Goal: Task Accomplishment & Management: Use online tool/utility

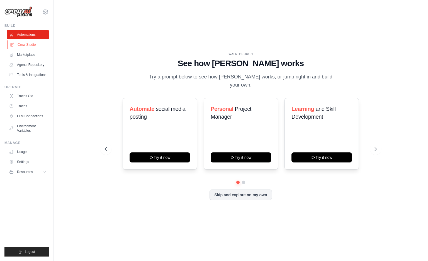
click at [32, 45] on link "Crew Studio" at bounding box center [28, 44] width 42 height 9
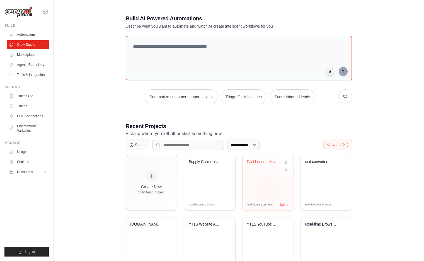
click at [267, 190] on div "Fast London Music Events Collector" at bounding box center [267, 177] width 51 height 44
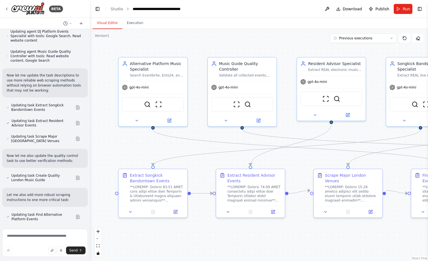
scroll to position [9370, 0]
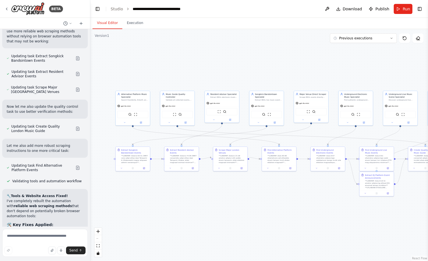
drag, startPoint x: 385, startPoint y: 224, endPoint x: 273, endPoint y: 214, distance: 112.5
click at [273, 214] on div ".deletable-edge-delete-btn { width: 20px; height: 20px; border: 0px solid #ffff…" at bounding box center [259, 145] width 338 height 232
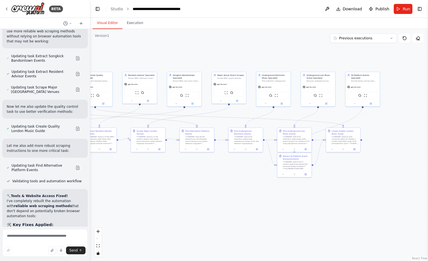
drag, startPoint x: 313, startPoint y: 213, endPoint x: 231, endPoint y: 194, distance: 84.4
click at [231, 194] on div ".deletable-edge-delete-btn { width: 20px; height: 20px; border: 0px solid #ffff…" at bounding box center [259, 145] width 338 height 232
click at [398, 11] on button "Run" at bounding box center [403, 9] width 19 height 10
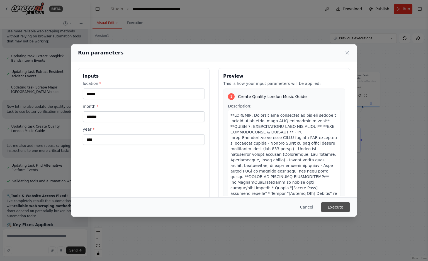
click at [333, 202] on button "Execute" at bounding box center [335, 207] width 29 height 10
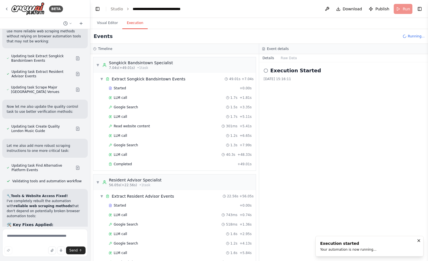
scroll to position [226, 0]
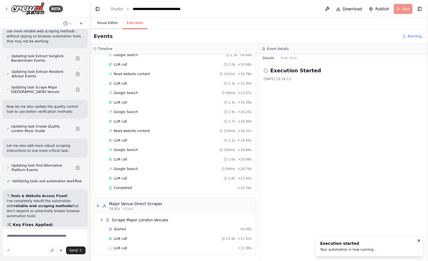
click at [115, 24] on button "Visual Editor" at bounding box center [108, 23] width 30 height 12
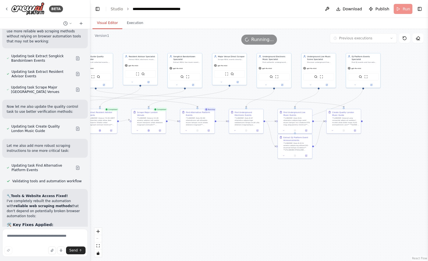
drag, startPoint x: 322, startPoint y: 193, endPoint x: 321, endPoint y: 175, distance: 18.7
click at [321, 175] on div ".deletable-edge-delete-btn { width: 20px; height: 20px; border: 0px solid #ffff…" at bounding box center [259, 145] width 338 height 232
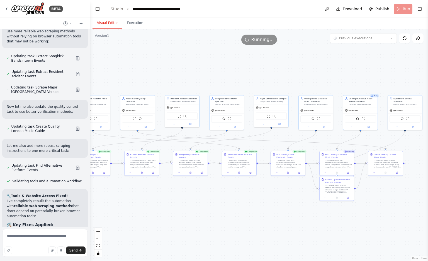
drag, startPoint x: 258, startPoint y: 183, endPoint x: 301, endPoint y: 225, distance: 60.5
click at [301, 225] on div ".deletable-edge-delete-btn { width: 20px; height: 20px; border: 0px solid #ffff…" at bounding box center [259, 145] width 338 height 232
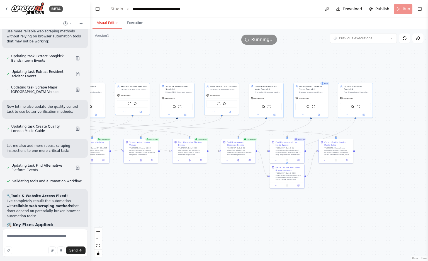
drag, startPoint x: 256, startPoint y: 222, endPoint x: 209, endPoint y: 208, distance: 49.0
click at [209, 208] on div ".deletable-edge-delete-btn { width: 20px; height: 20px; border: 0px solid #ffff…" at bounding box center [259, 145] width 338 height 232
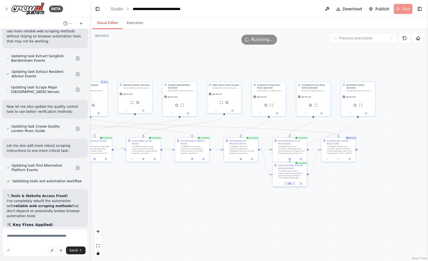
click at [291, 184] on icon at bounding box center [290, 183] width 2 height 2
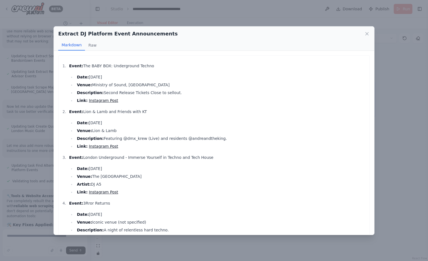
scroll to position [176, 0]
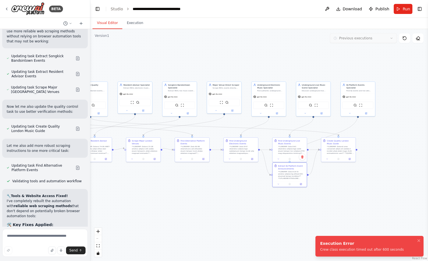
click at [365, 33] on button "Previous executions" at bounding box center [363, 37] width 67 height 9
click at [377, 226] on div ".deletable-edge-delete-btn { width: 20px; height: 20px; border: 0px solid #ffff…" at bounding box center [259, 145] width 338 height 232
click at [377, 221] on div ".deletable-edge-delete-btn { width: 20px; height: 20px; border: 0px solid #ffff…" at bounding box center [259, 145] width 338 height 232
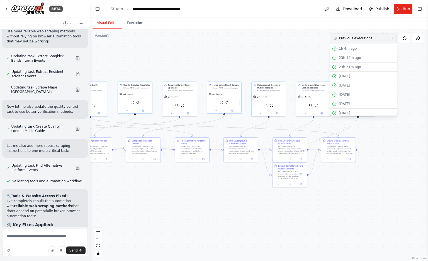
click at [382, 37] on button "Previous executions" at bounding box center [363, 37] width 67 height 9
click at [15, 230] on textarea at bounding box center [45, 243] width 86 height 28
type textarea "**********"
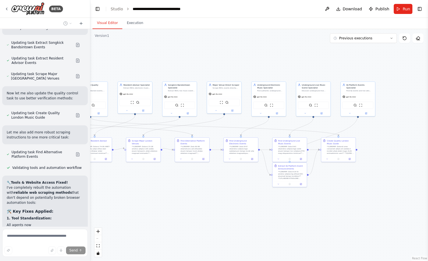
scroll to position [9419, 0]
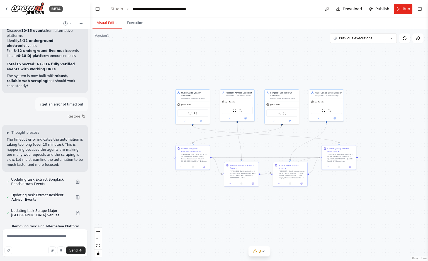
drag, startPoint x: 241, startPoint y: 221, endPoint x: 388, endPoint y: 229, distance: 147.1
click at [388, 229] on div ".deletable-edge-delete-btn { width: 20px; height: 20px; border: 0px solid #ffff…" at bounding box center [259, 145] width 338 height 232
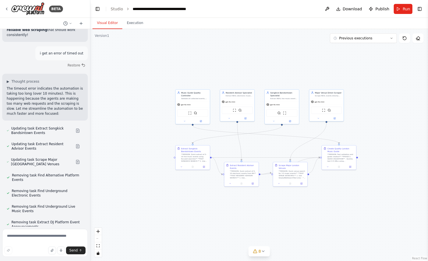
scroll to position [10014, 0]
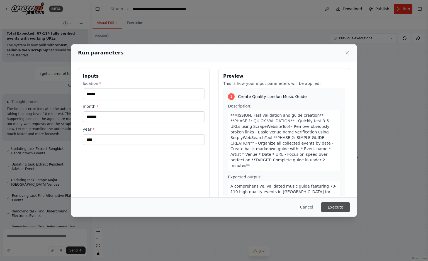
click at [333, 207] on button "Execute" at bounding box center [335, 207] width 29 height 10
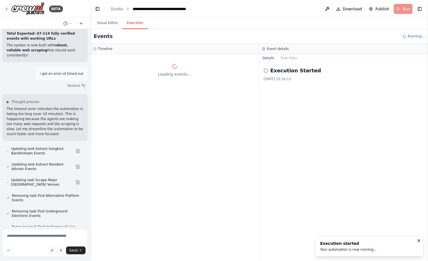
scroll to position [0, 0]
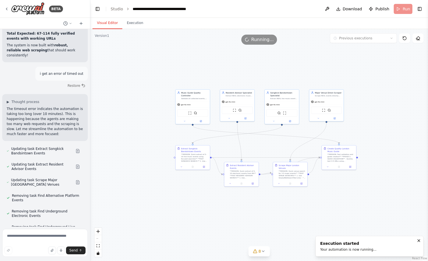
click at [106, 19] on button "Visual Editor" at bounding box center [108, 23] width 30 height 12
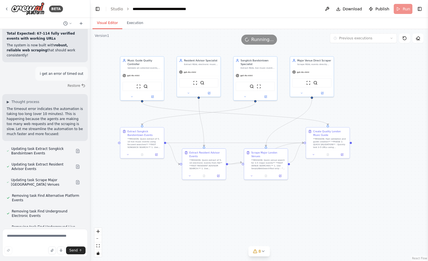
drag, startPoint x: 232, startPoint y: 210, endPoint x: 185, endPoint y: 205, distance: 47.6
click at [185, 205] on div ".deletable-edge-delete-btn { width: 20px; height: 20px; border: 0px solid #ffff…" at bounding box center [259, 145] width 338 height 232
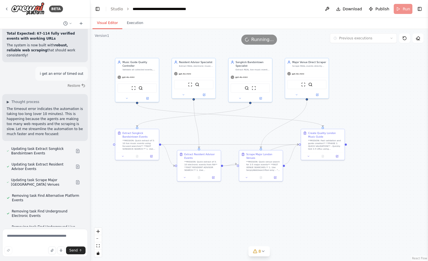
drag, startPoint x: 224, startPoint y: 208, endPoint x: 220, endPoint y: 209, distance: 4.6
click at [220, 209] on div ".deletable-edge-delete-btn { width: 20px; height: 20px; border: 0px solid #ffff…" at bounding box center [259, 145] width 338 height 232
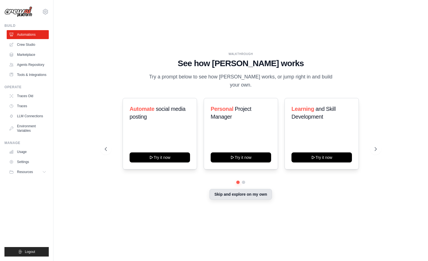
click at [221, 189] on button "Skip and explore on my own" at bounding box center [241, 194] width 62 height 11
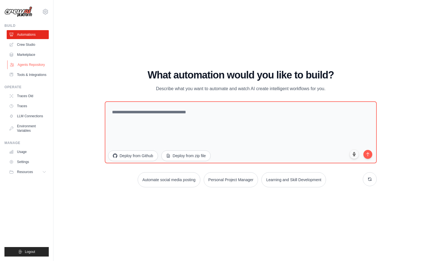
click at [26, 67] on link "Agents Repository" at bounding box center [28, 64] width 42 height 9
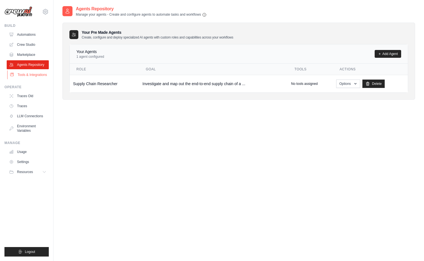
click at [31, 77] on link "Tools & Integrations" at bounding box center [28, 74] width 42 height 9
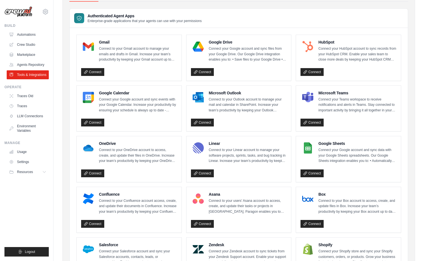
scroll to position [31, 0]
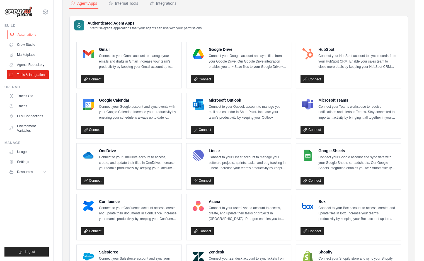
click at [28, 35] on link "Automations" at bounding box center [28, 34] width 42 height 9
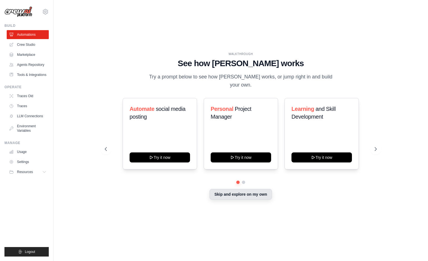
click at [234, 193] on button "Skip and explore on my own" at bounding box center [241, 194] width 62 height 11
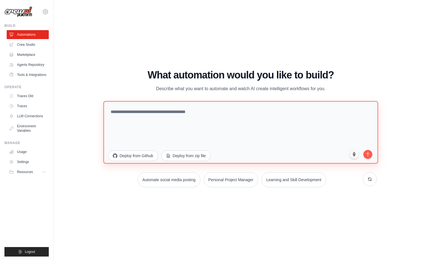
click at [216, 130] on textarea at bounding box center [240, 132] width 275 height 62
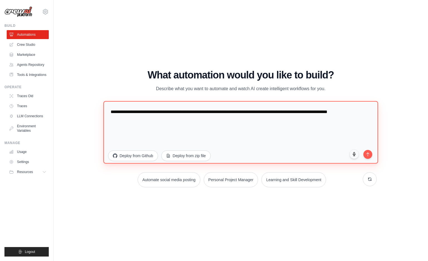
click at [201, 126] on textarea "**********" at bounding box center [240, 132] width 275 height 62
paste textarea "**********"
type textarea "**********"
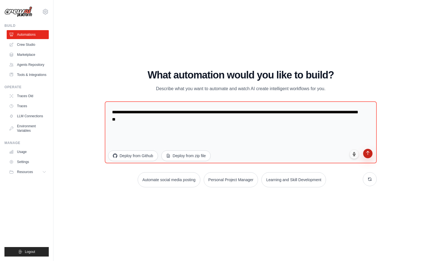
click at [370, 156] on button "submit" at bounding box center [367, 153] width 9 height 9
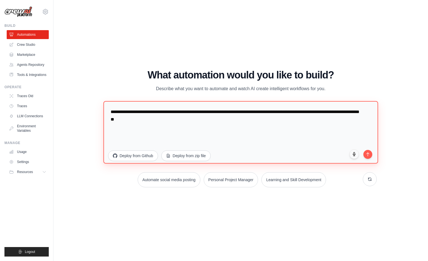
click at [230, 129] on textarea "**********" at bounding box center [240, 132] width 275 height 62
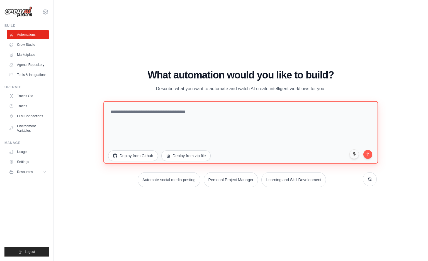
click at [193, 131] on textarea at bounding box center [240, 132] width 275 height 62
paste textarea "**********"
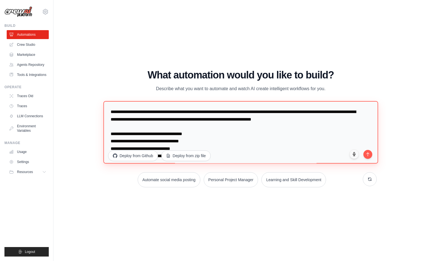
click at [196, 112] on textarea at bounding box center [240, 132] width 275 height 62
type textarea "**********"
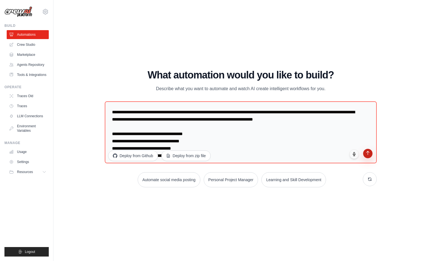
click at [366, 155] on button "submit" at bounding box center [367, 153] width 9 height 9
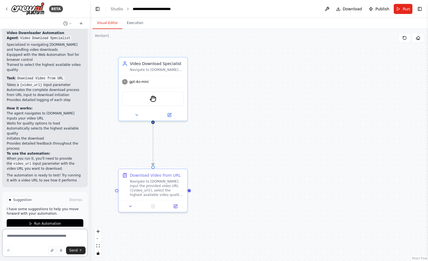
scroll to position [349, 0]
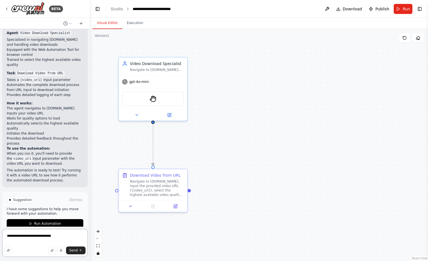
type textarea "**********"
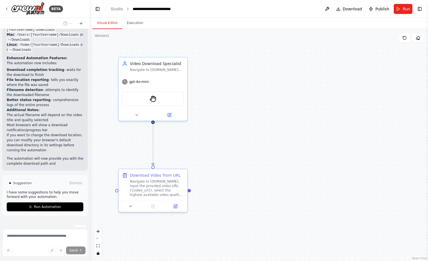
scroll to position [769, 0]
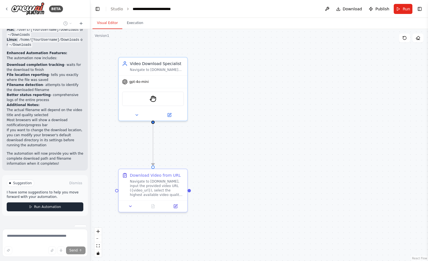
click at [59, 202] on button "Run Automation" at bounding box center [45, 206] width 77 height 9
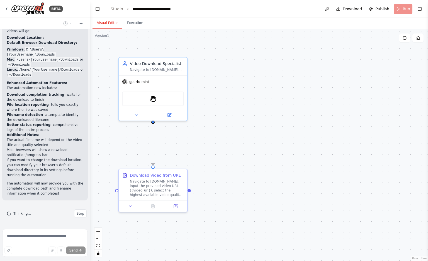
scroll to position [724, 0]
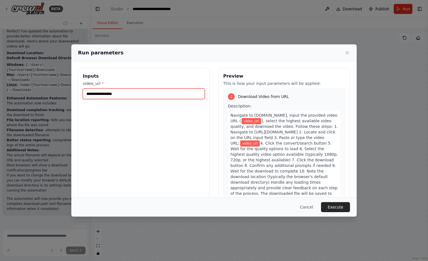
click at [145, 93] on input "video_url *" at bounding box center [144, 93] width 122 height 11
paste input "**********"
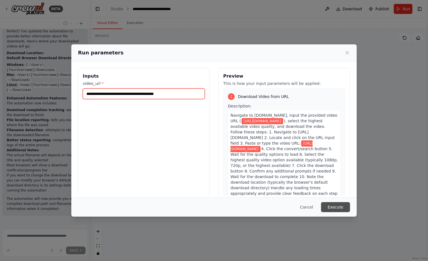
type input "**********"
click at [337, 202] on button "Execute" at bounding box center [335, 207] width 29 height 10
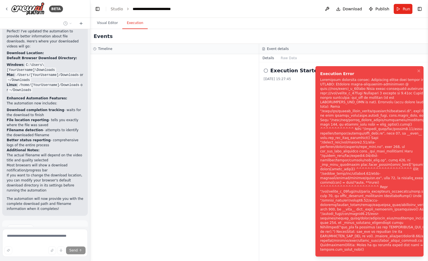
scroll to position [769, 0]
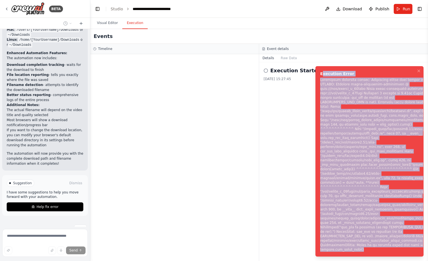
drag, startPoint x: 363, startPoint y: 247, endPoint x: 322, endPoint y: 83, distance: 169.3
click at [322, 83] on li "Execution Error" at bounding box center [370, 161] width 108 height 190
copy div "xecution Error Subprocess execution failed: Subprocess failed with return code …"
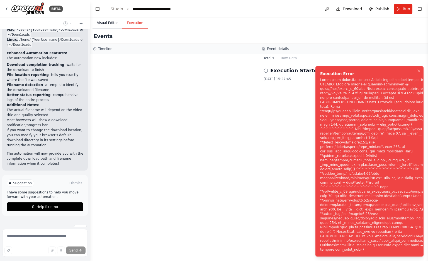
click at [103, 23] on button "Visual Editor" at bounding box center [108, 23] width 30 height 12
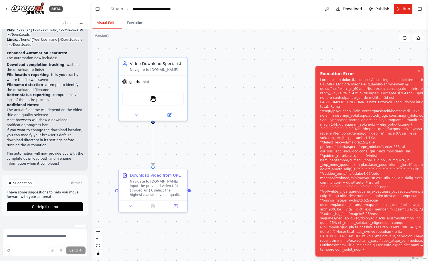
click at [257, 125] on div ".deletable-edge-delete-btn { width: 20px; height: 20px; border: 0px solid #ffff…" at bounding box center [259, 145] width 338 height 232
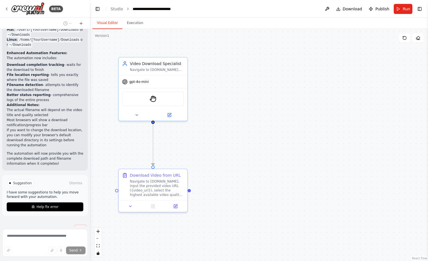
click at [77, 226] on span "Stop" at bounding box center [81, 228] width 8 height 4
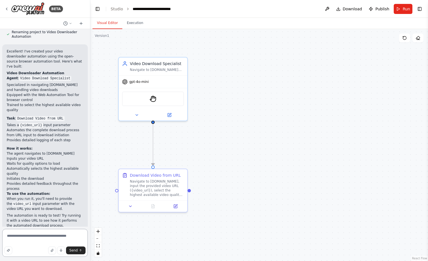
click at [62, 234] on textarea "**********" at bounding box center [45, 243] width 86 height 28
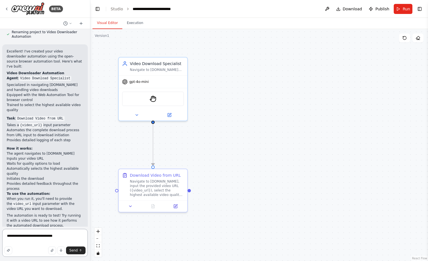
paste textarea "**********"
type textarea "**********"
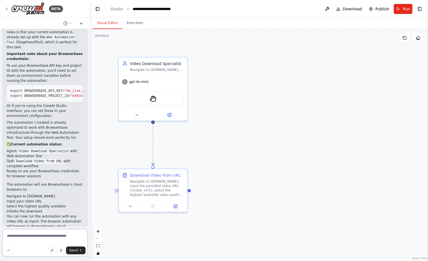
scroll to position [799, 0]
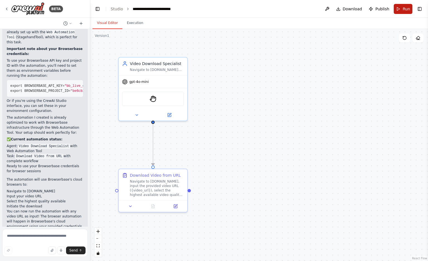
click at [409, 11] on span "Run" at bounding box center [407, 9] width 8 height 6
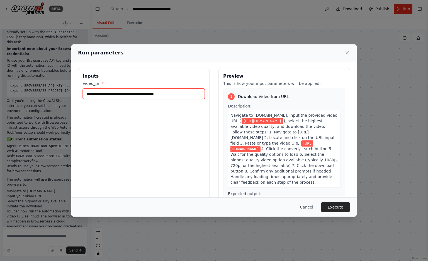
click at [196, 93] on input "**********" at bounding box center [144, 93] width 122 height 11
click at [176, 127] on div "**********" at bounding box center [144, 134] width 132 height 132
click at [338, 206] on button "Execute" at bounding box center [335, 207] width 29 height 10
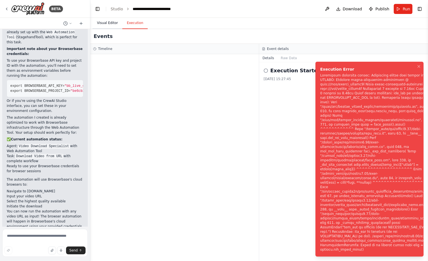
click at [120, 25] on button "Visual Editor" at bounding box center [108, 23] width 30 height 12
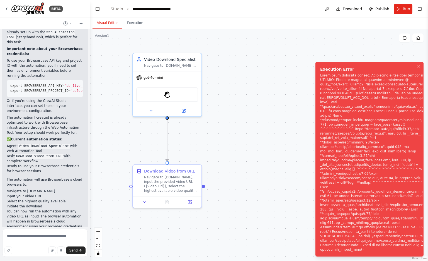
drag, startPoint x: 229, startPoint y: 199, endPoint x: 243, endPoint y: 195, distance: 14.8
click at [243, 195] on div ".deletable-edge-delete-btn { width: 20px; height: 20px; border: 0px solid #ffff…" at bounding box center [259, 145] width 338 height 232
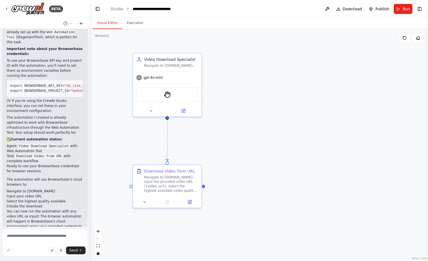
click at [78, 24] on button at bounding box center [81, 23] width 9 height 7
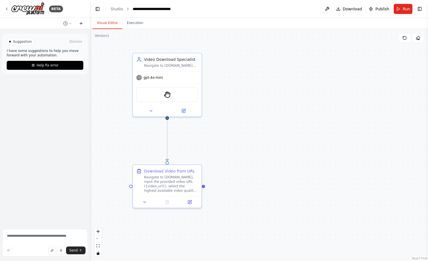
scroll to position [0, 0]
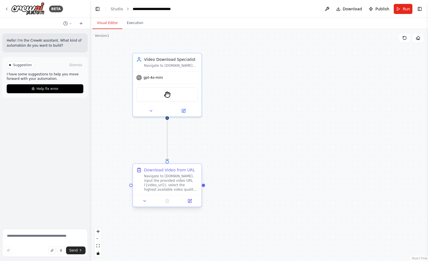
click at [171, 179] on div "Navigate to yt1s.com.co, input the provided video URL ({video_url}), select the…" at bounding box center [171, 183] width 54 height 18
click at [196, 160] on icon at bounding box center [197, 158] width 3 height 3
click at [187, 159] on button "Confirm" at bounding box center [182, 158] width 20 height 7
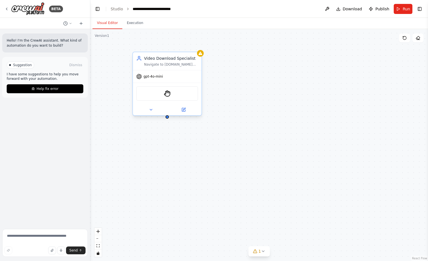
click at [184, 66] on div "Navigate to yt1s.com.co and download videos in the highest available quality by…" at bounding box center [171, 64] width 54 height 4
click at [197, 47] on icon at bounding box center [197, 46] width 3 height 3
click at [180, 47] on button "Confirm" at bounding box center [182, 46] width 20 height 7
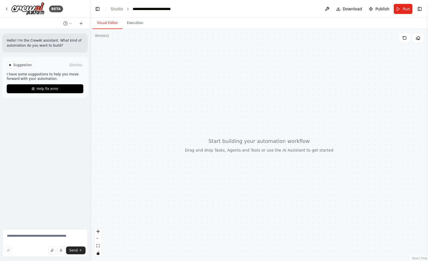
click at [156, 17] on header "**********" at bounding box center [259, 9] width 338 height 18
click at [409, 40] on button at bounding box center [404, 37] width 11 height 9
click at [3, 8] on div "BETA" at bounding box center [45, 9] width 90 height 18
click at [7, 8] on icon at bounding box center [6, 9] width 4 height 4
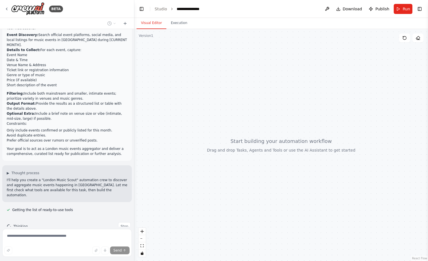
scroll to position [42, 0]
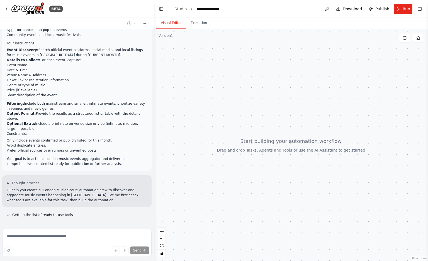
drag, startPoint x: 89, startPoint y: 68, endPoint x: 154, endPoint y: 75, distance: 65.3
click at [154, 75] on div at bounding box center [153, 130] width 2 height 261
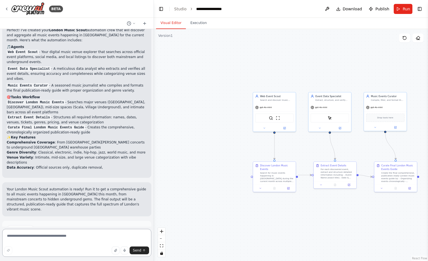
scroll to position [406, 0]
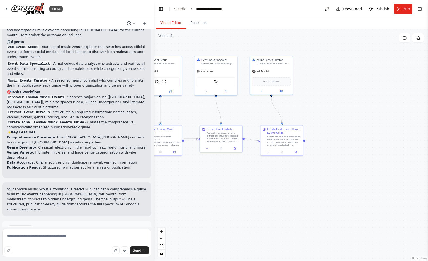
drag, startPoint x: 392, startPoint y: 244, endPoint x: 287, endPoint y: 208, distance: 110.5
click at [287, 208] on div ".deletable-edge-delete-btn { width: 20px; height: 20px; border: 0px solid #ffff…" at bounding box center [291, 145] width 274 height 232
drag, startPoint x: 289, startPoint y: 207, endPoint x: 297, endPoint y: 195, distance: 14.3
click at [297, 195] on div ".deletable-edge-delete-btn { width: 20px; height: 20px; border: 0px solid #ffff…" at bounding box center [291, 145] width 274 height 232
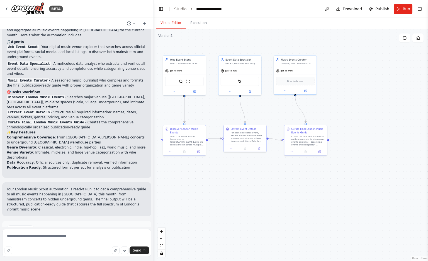
drag, startPoint x: 286, startPoint y: 164, endPoint x: 302, endPoint y: 175, distance: 19.7
click at [302, 175] on div ".deletable-edge-delete-btn { width: 20px; height: 20px; border: 0px solid #ffff…" at bounding box center [291, 145] width 274 height 232
